Goal: Task Accomplishment & Management: Complete application form

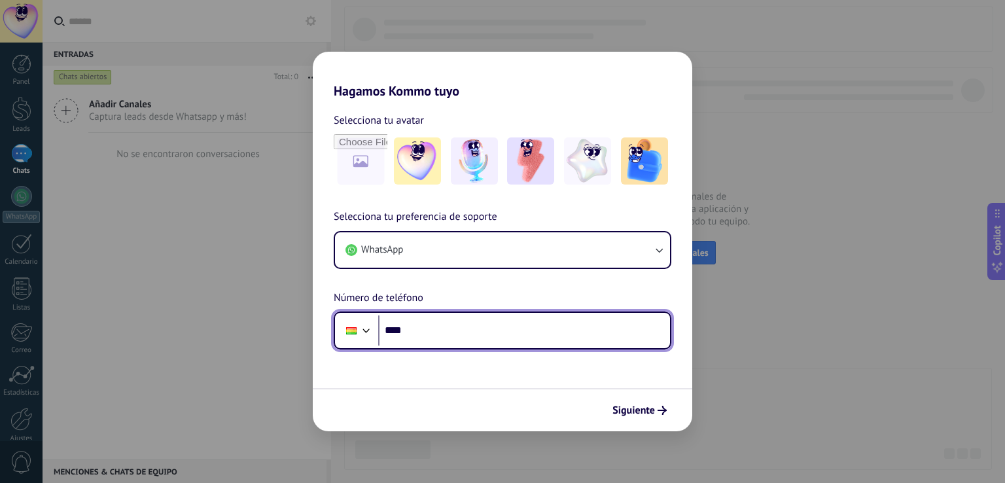
click at [427, 328] on input "****" at bounding box center [524, 330] width 292 height 30
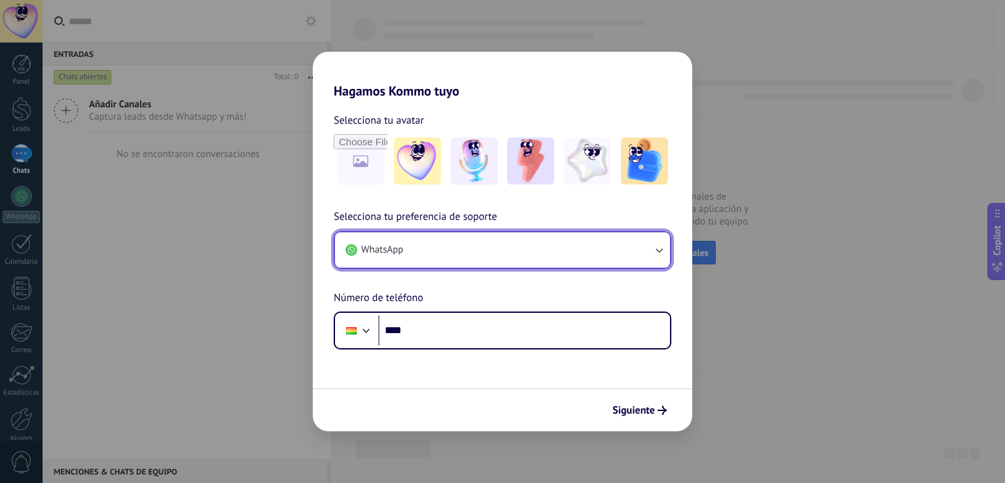
click at [658, 253] on icon "button" at bounding box center [658, 249] width 13 height 13
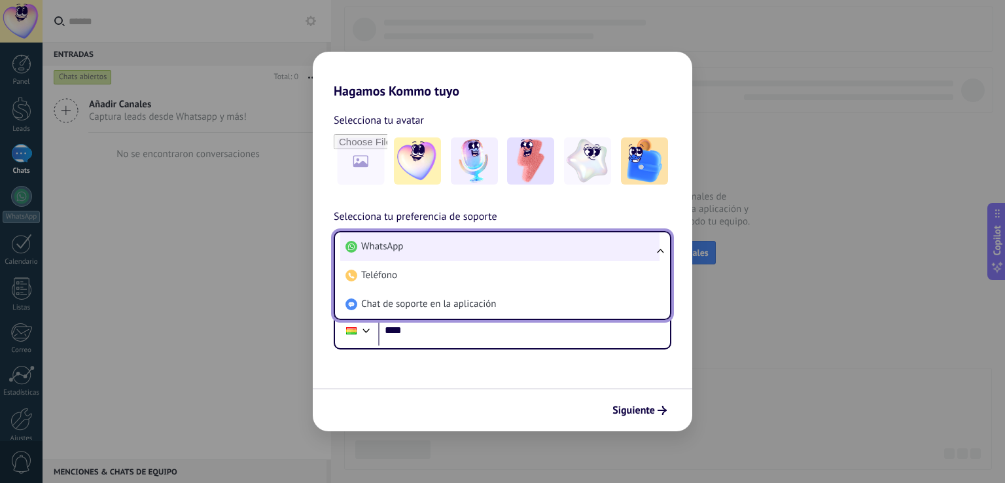
click at [468, 251] on li "WhatsApp" at bounding box center [499, 246] width 319 height 29
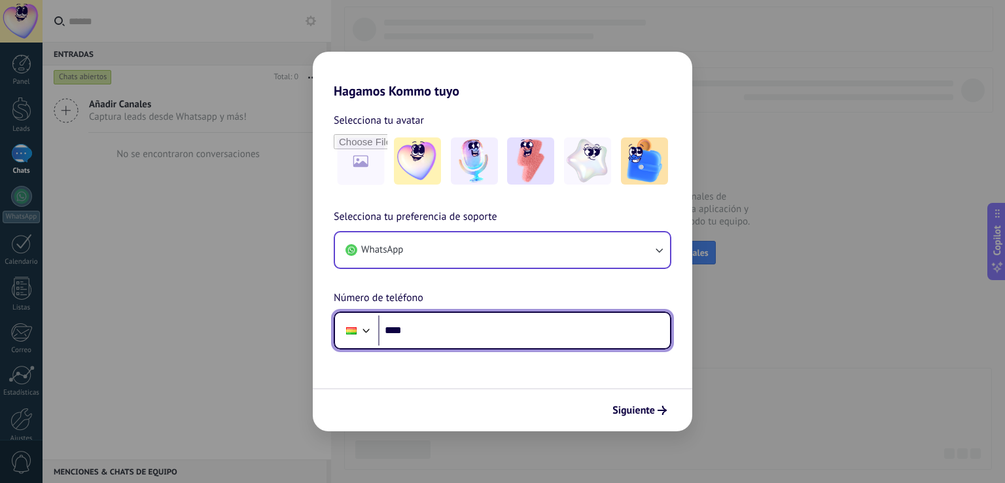
click at [474, 339] on input "****" at bounding box center [524, 330] width 292 height 30
type input "**********"
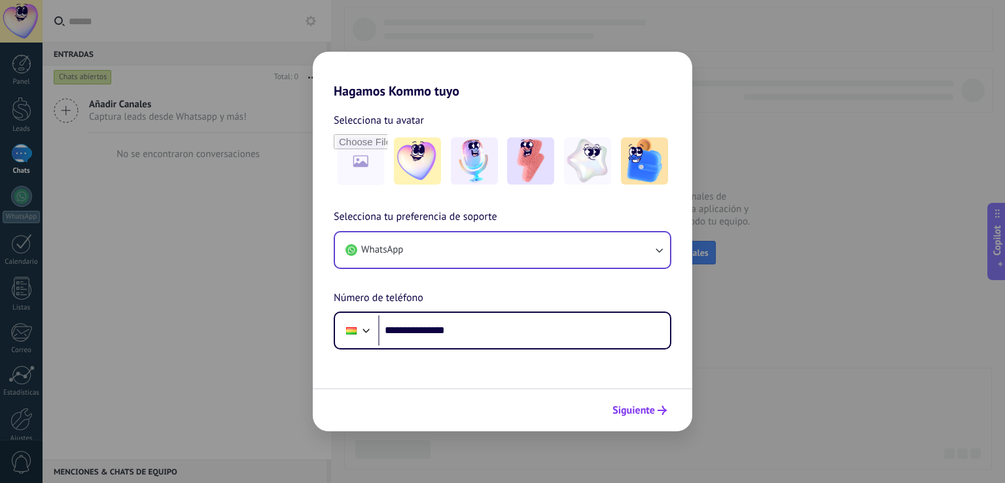
click at [652, 410] on span "Siguiente" at bounding box center [633, 410] width 43 height 9
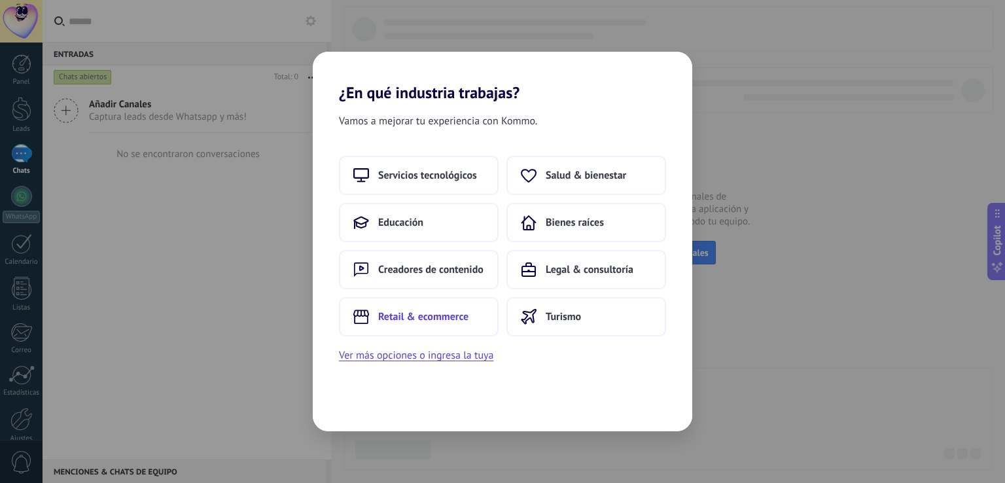
click at [401, 312] on span "Retail & ecommerce" at bounding box center [423, 316] width 90 height 13
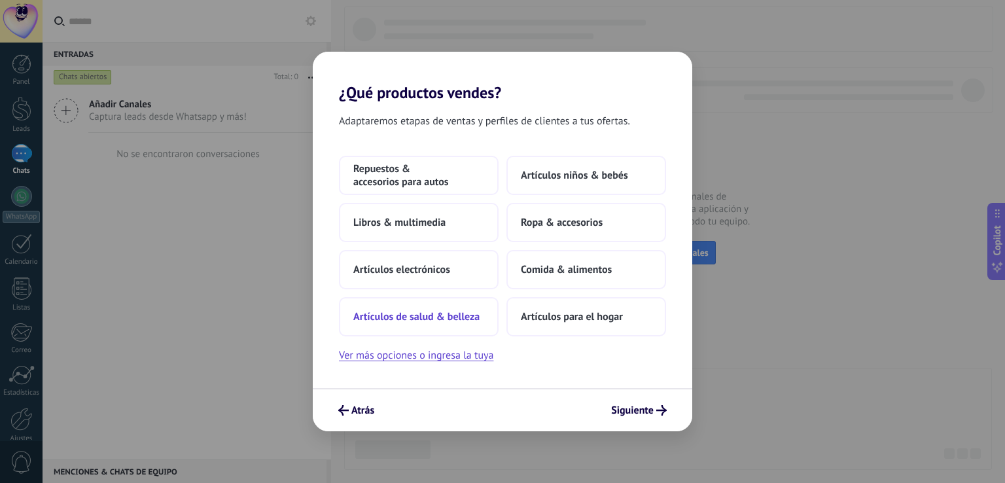
click at [442, 317] on span "Artículos de salud & belleza" at bounding box center [416, 316] width 126 height 13
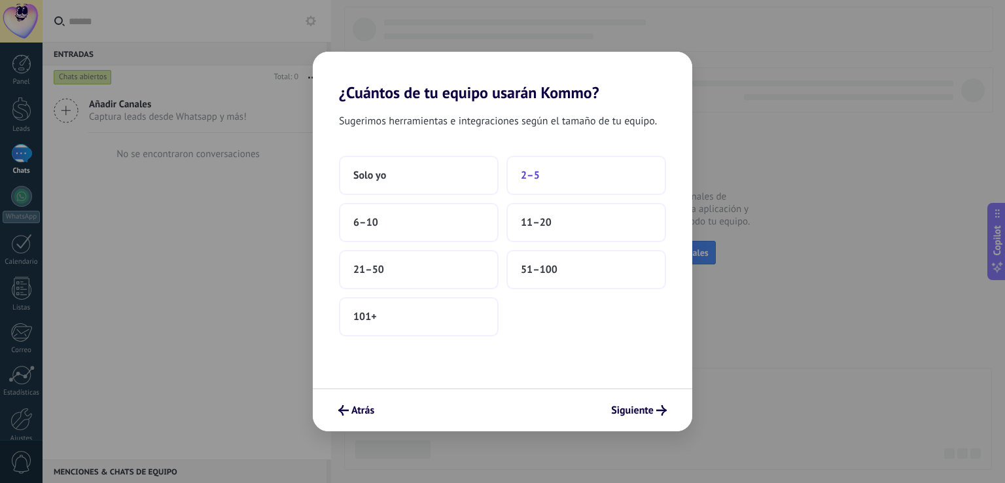
click at [538, 176] on span "2–5" at bounding box center [530, 175] width 19 height 13
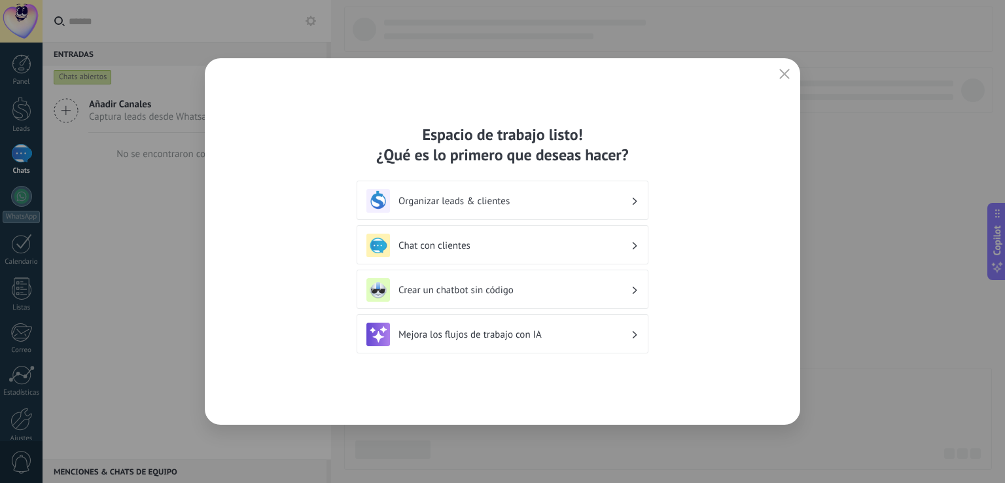
click at [570, 199] on h3 "Organizar leads & clientes" at bounding box center [514, 201] width 232 height 12
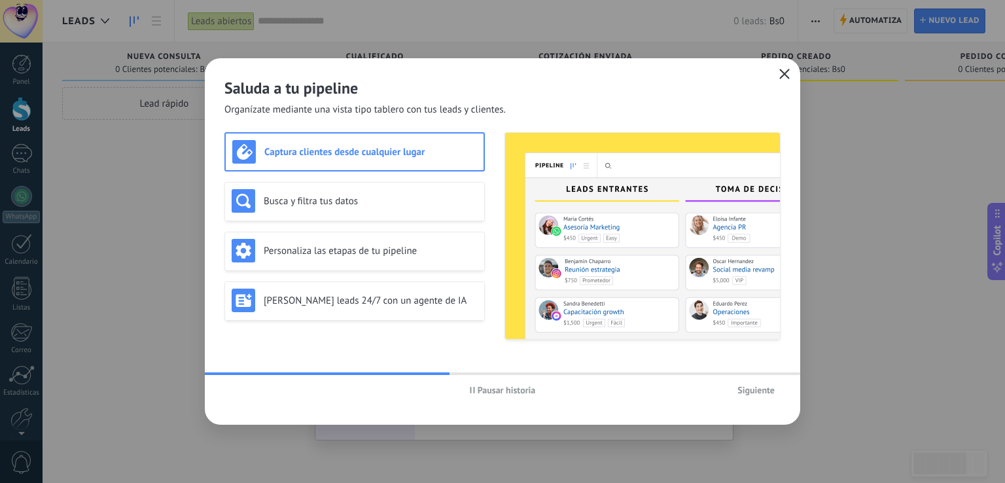
click at [784, 77] on icon "button" at bounding box center [784, 74] width 10 height 10
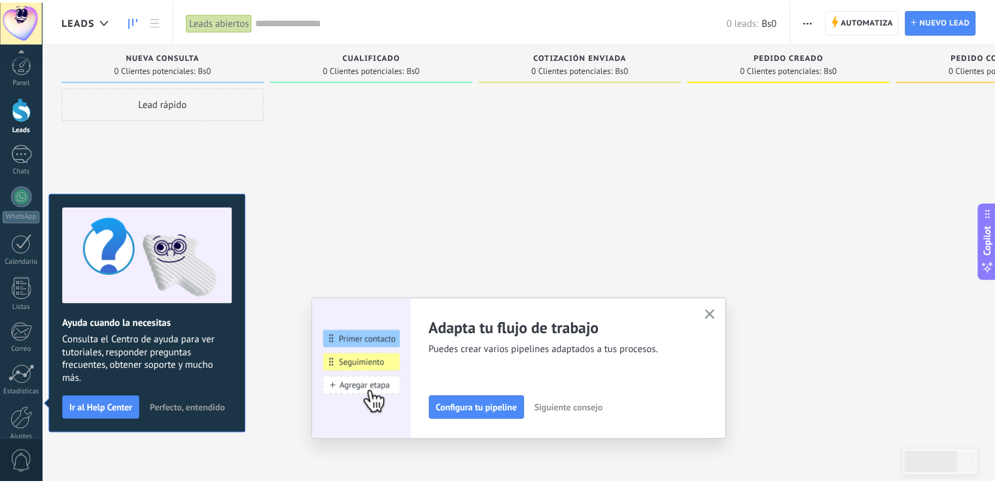
scroll to position [61, 0]
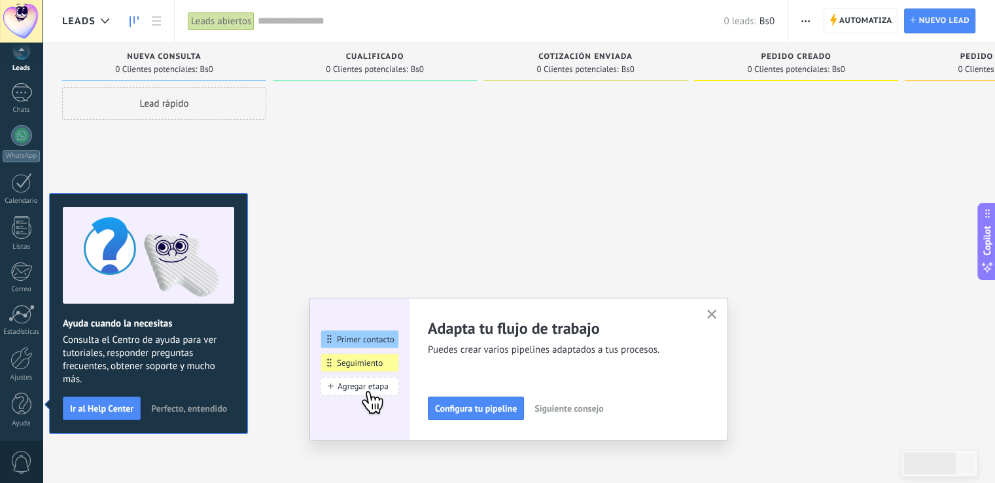
click at [413, 197] on div at bounding box center [375, 243] width 204 height 312
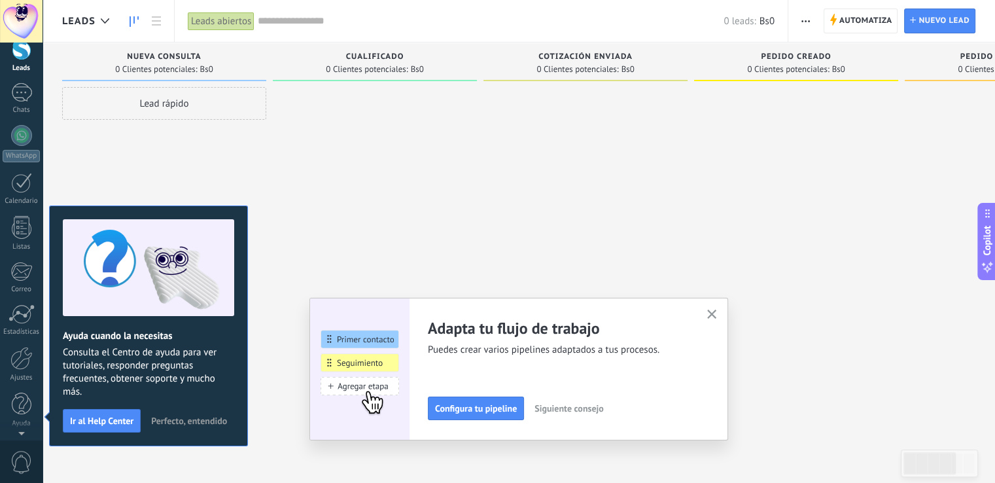
scroll to position [0, 0]
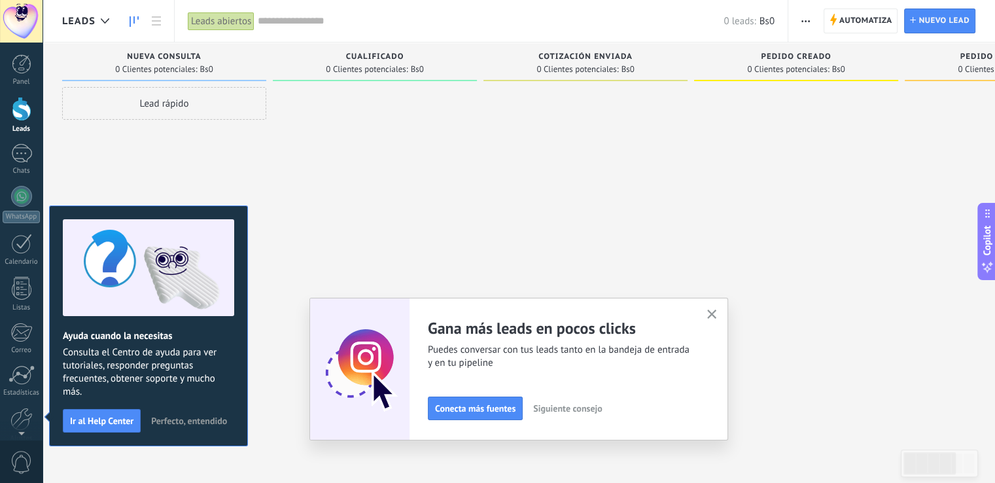
click at [189, 417] on span "Perfecto, entendido" at bounding box center [189, 420] width 76 height 9
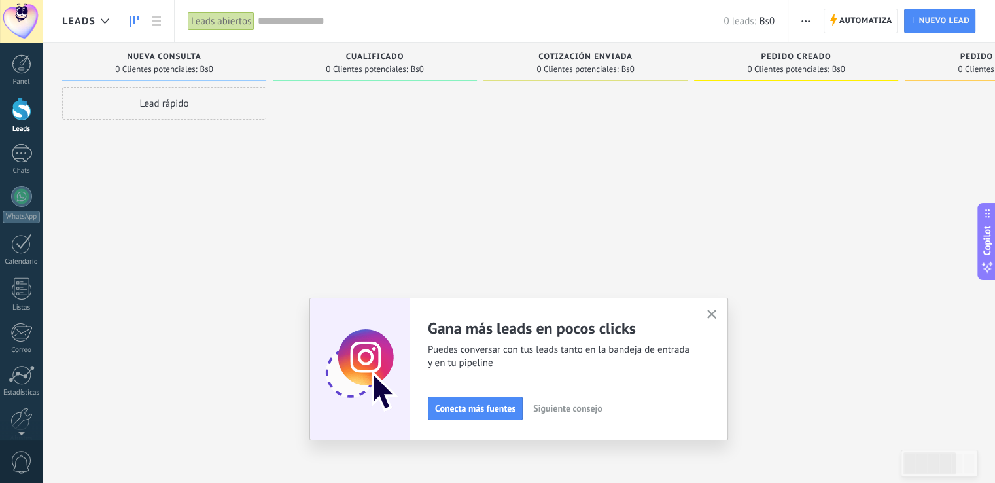
click at [411, 200] on div at bounding box center [375, 243] width 204 height 312
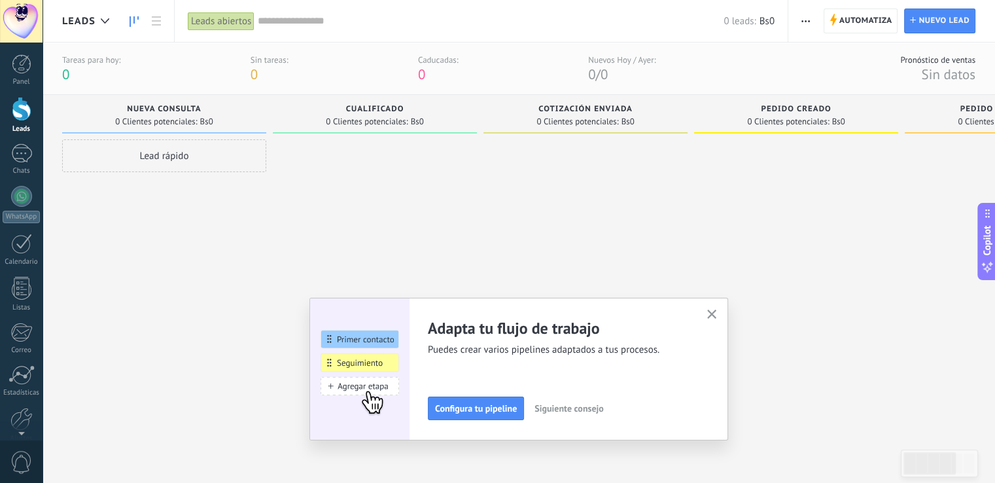
click at [228, 258] on div "Lead rápido" at bounding box center [164, 295] width 204 height 312
drag, startPoint x: 193, startPoint y: 289, endPoint x: 253, endPoint y: 255, distance: 69.1
click at [194, 289] on div "Lead rápido" at bounding box center [164, 295] width 204 height 312
click at [485, 238] on div at bounding box center [585, 295] width 204 height 312
